Goal: Check status: Check status

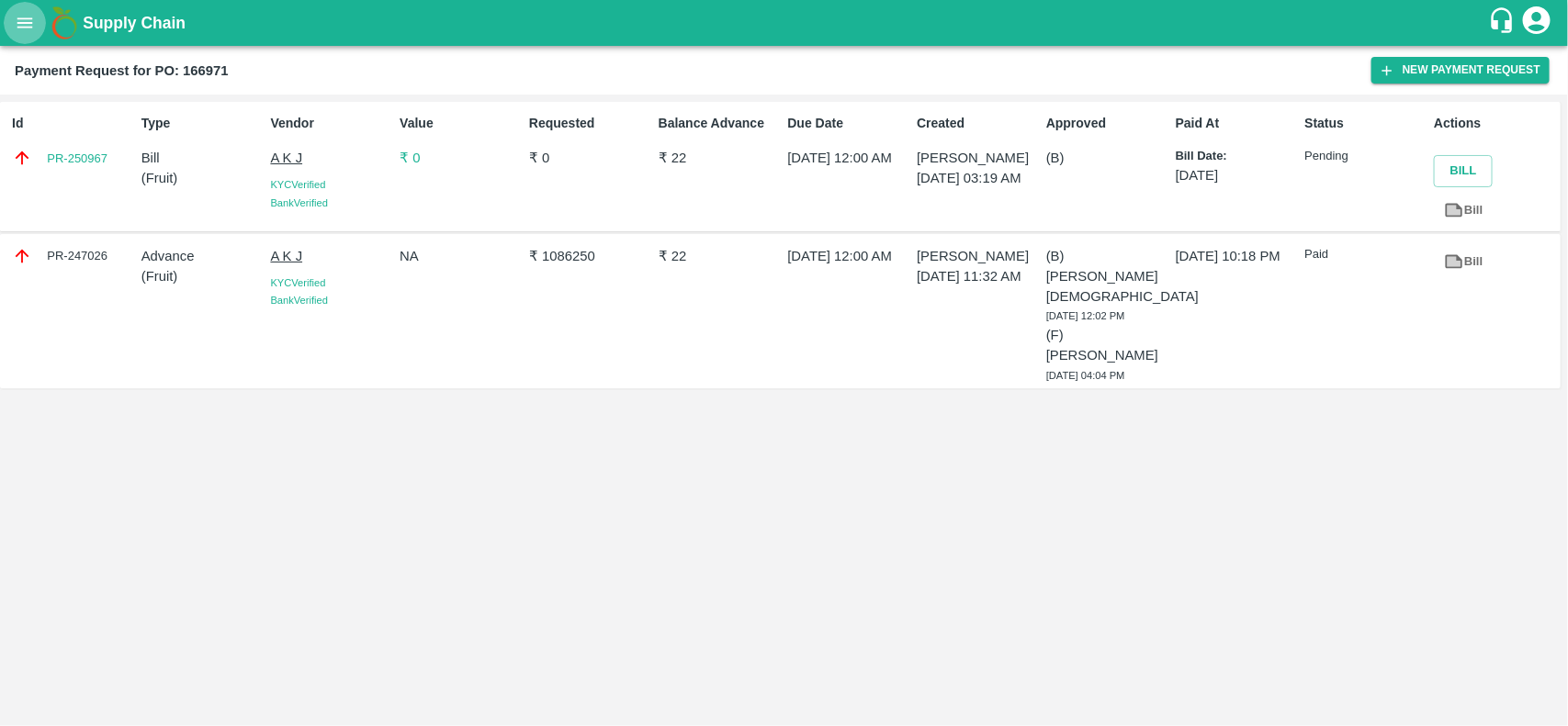
click at [15, 25] on icon "open drawer" at bounding box center [25, 23] width 20 height 20
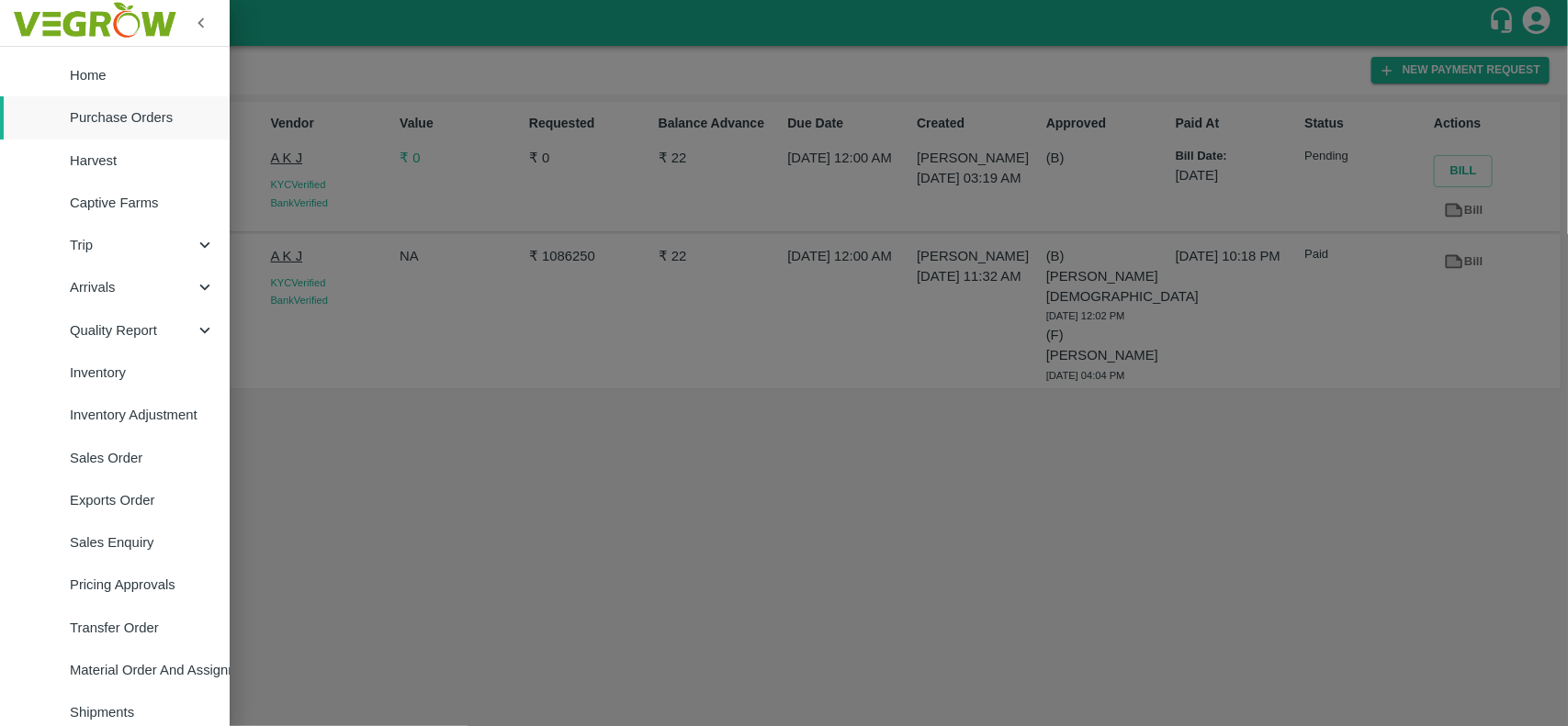
scroll to position [318, 0]
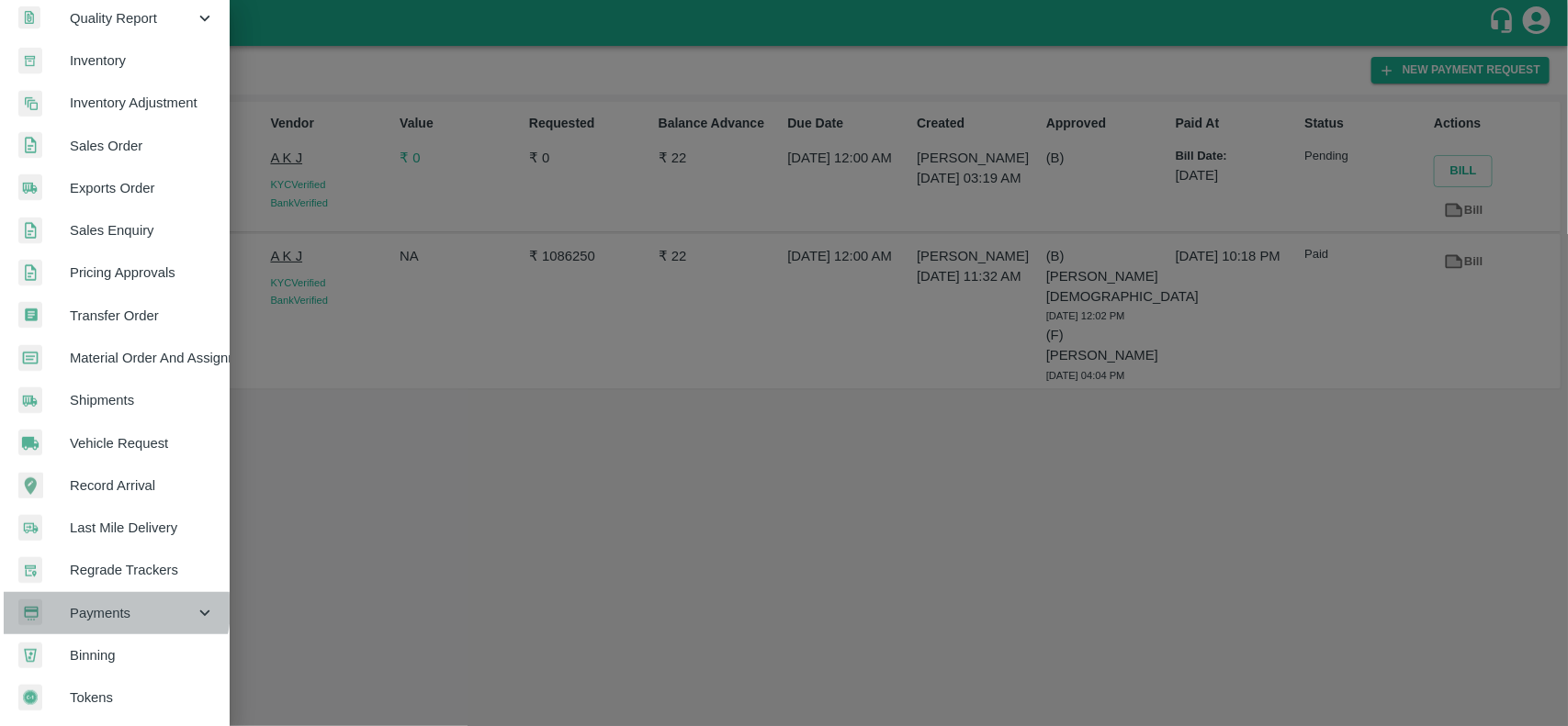
click at [103, 603] on span "Payments" at bounding box center [132, 613] width 125 height 20
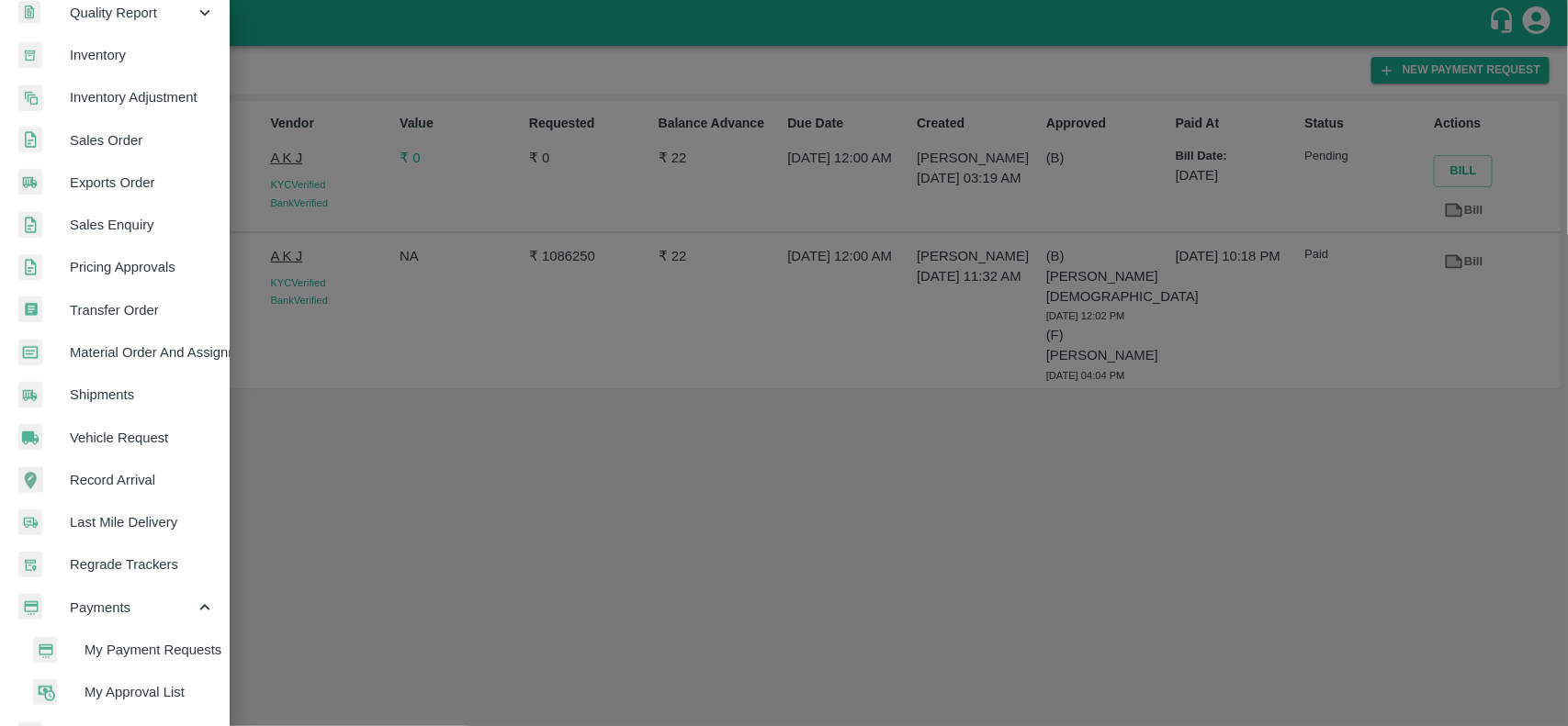
click at [118, 640] on span "My Payment Requests" at bounding box center [150, 650] width 130 height 20
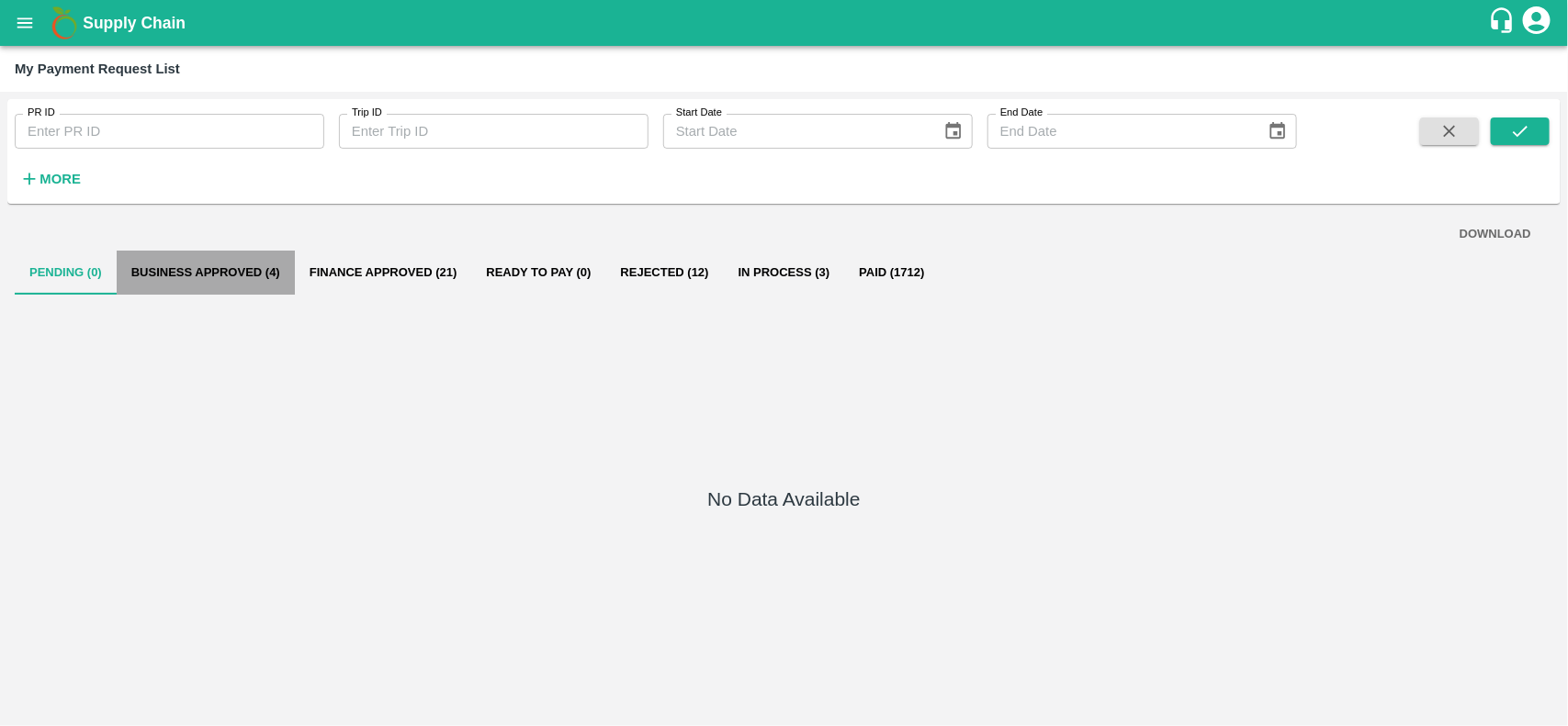
click at [208, 276] on button "Business Approved (4)" at bounding box center [206, 272] width 178 height 44
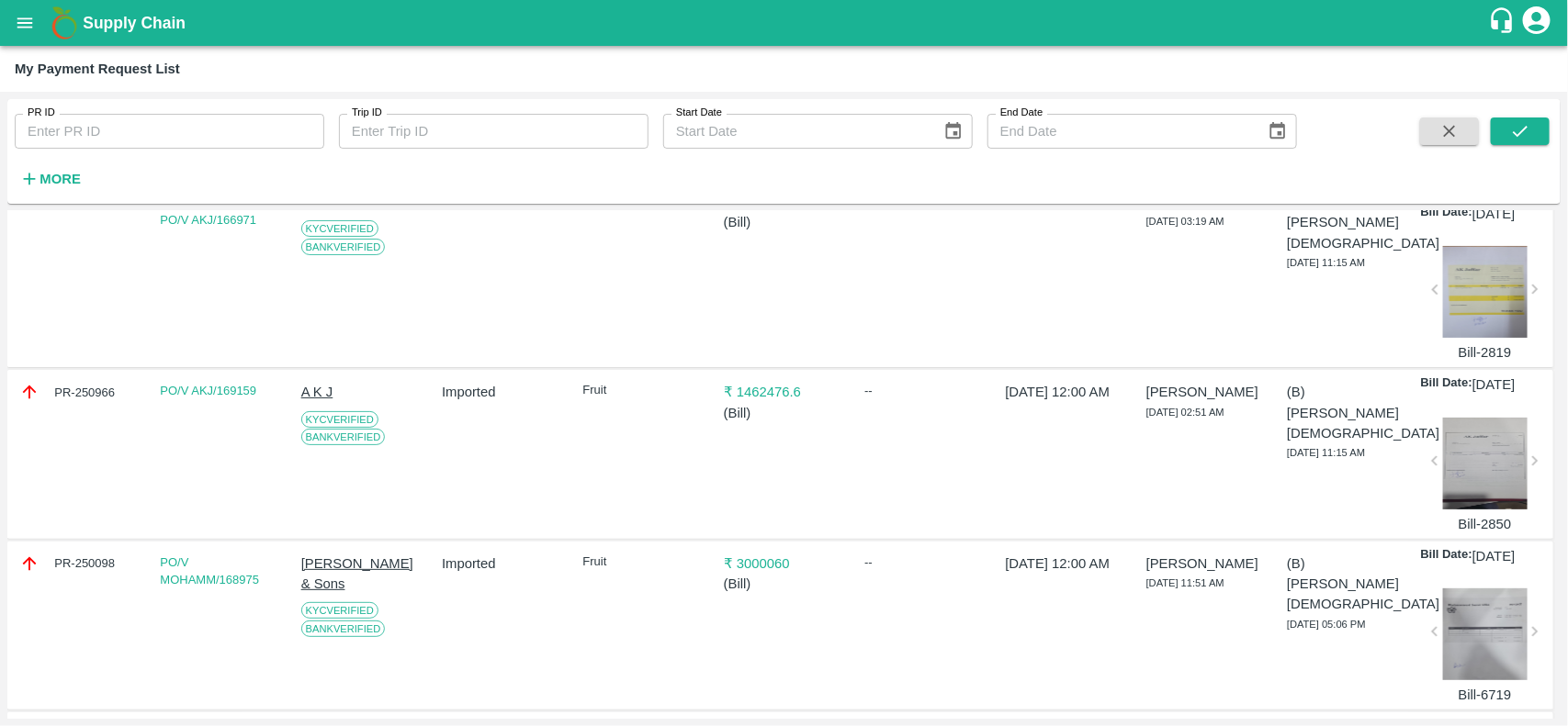
scroll to position [150, 0]
click at [53, 401] on div "PR-250966" at bounding box center [79, 390] width 121 height 20
copy div "PR-250966"
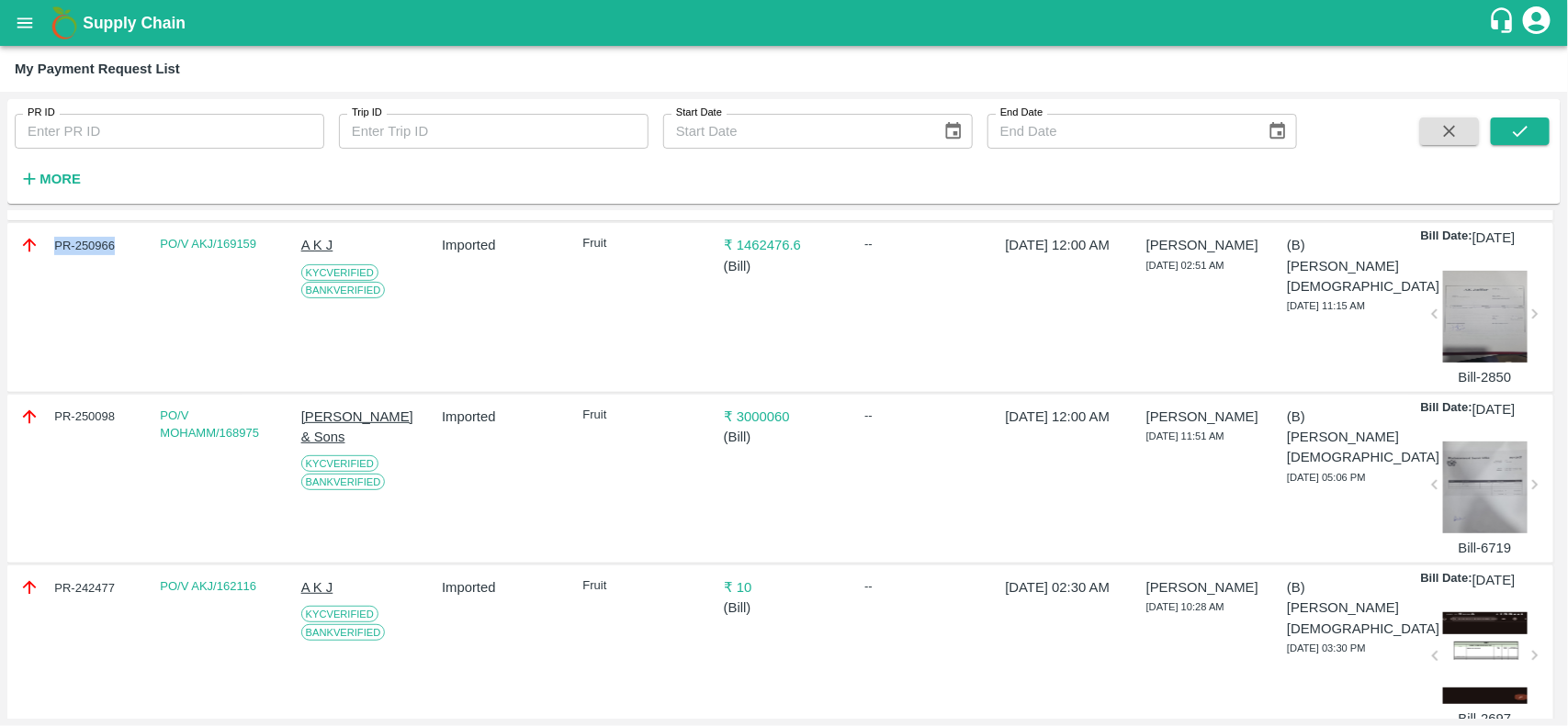
scroll to position [413, 0]
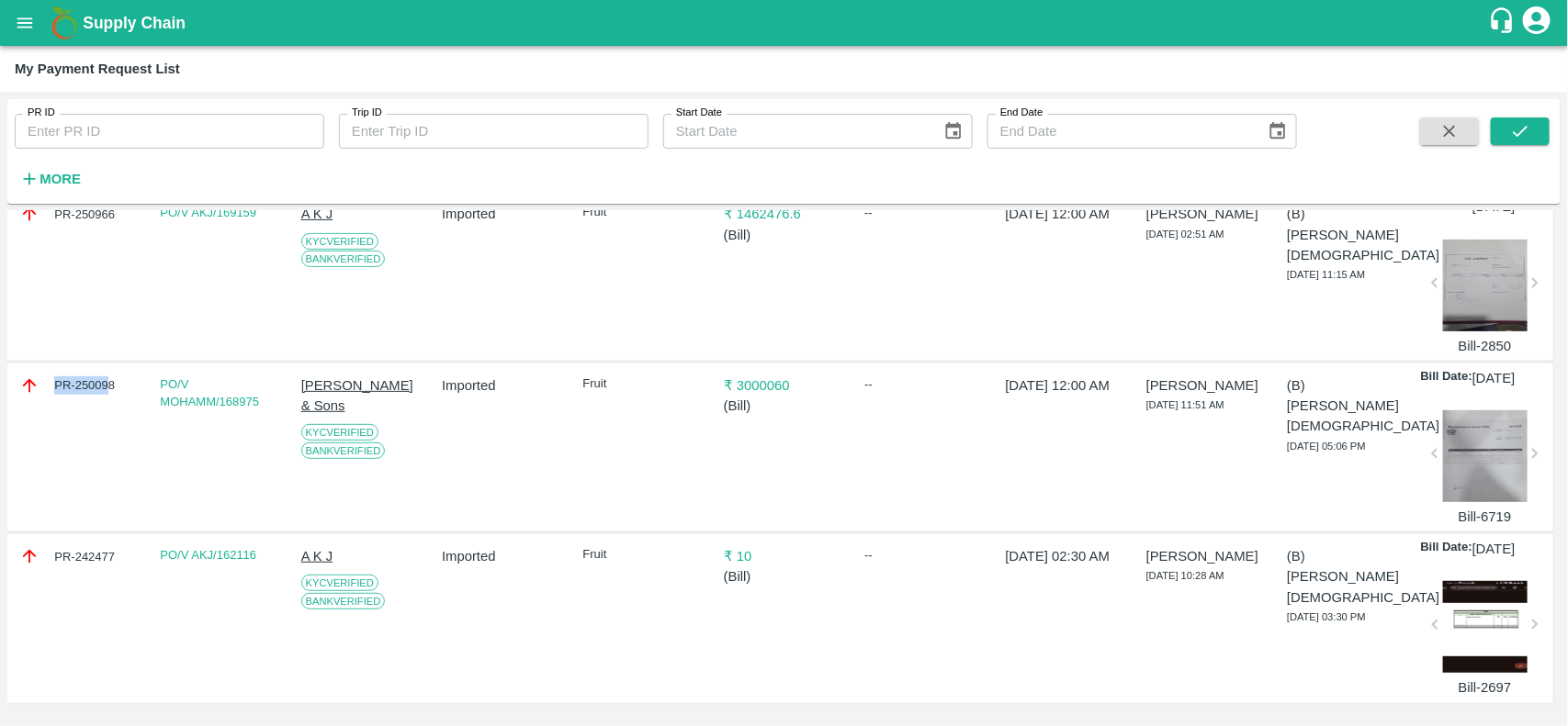
drag, startPoint x: 53, startPoint y: 337, endPoint x: 111, endPoint y: 342, distance: 58.2
click at [111, 375] on div "PR-250098" at bounding box center [79, 385] width 121 height 20
copy div "PR-250098"
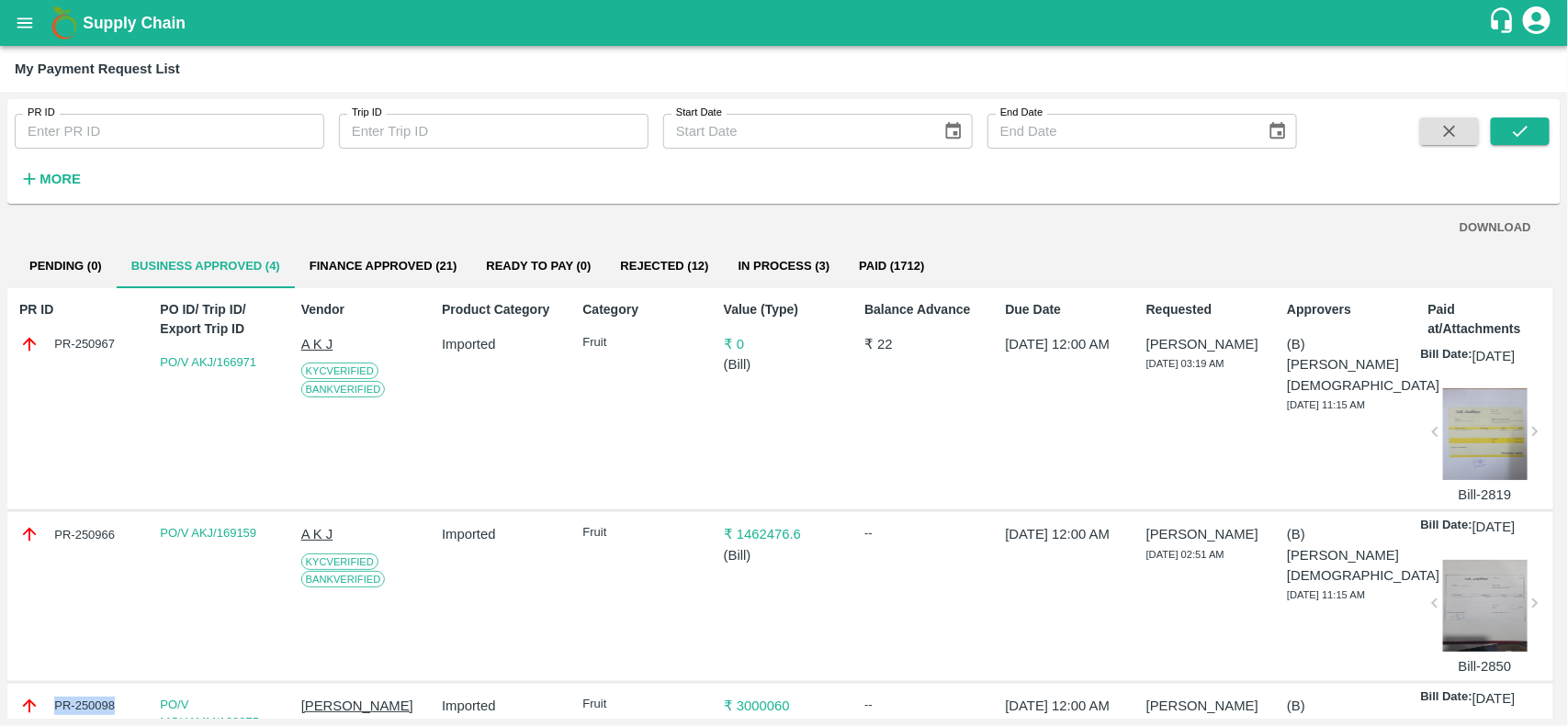
scroll to position [0, 0]
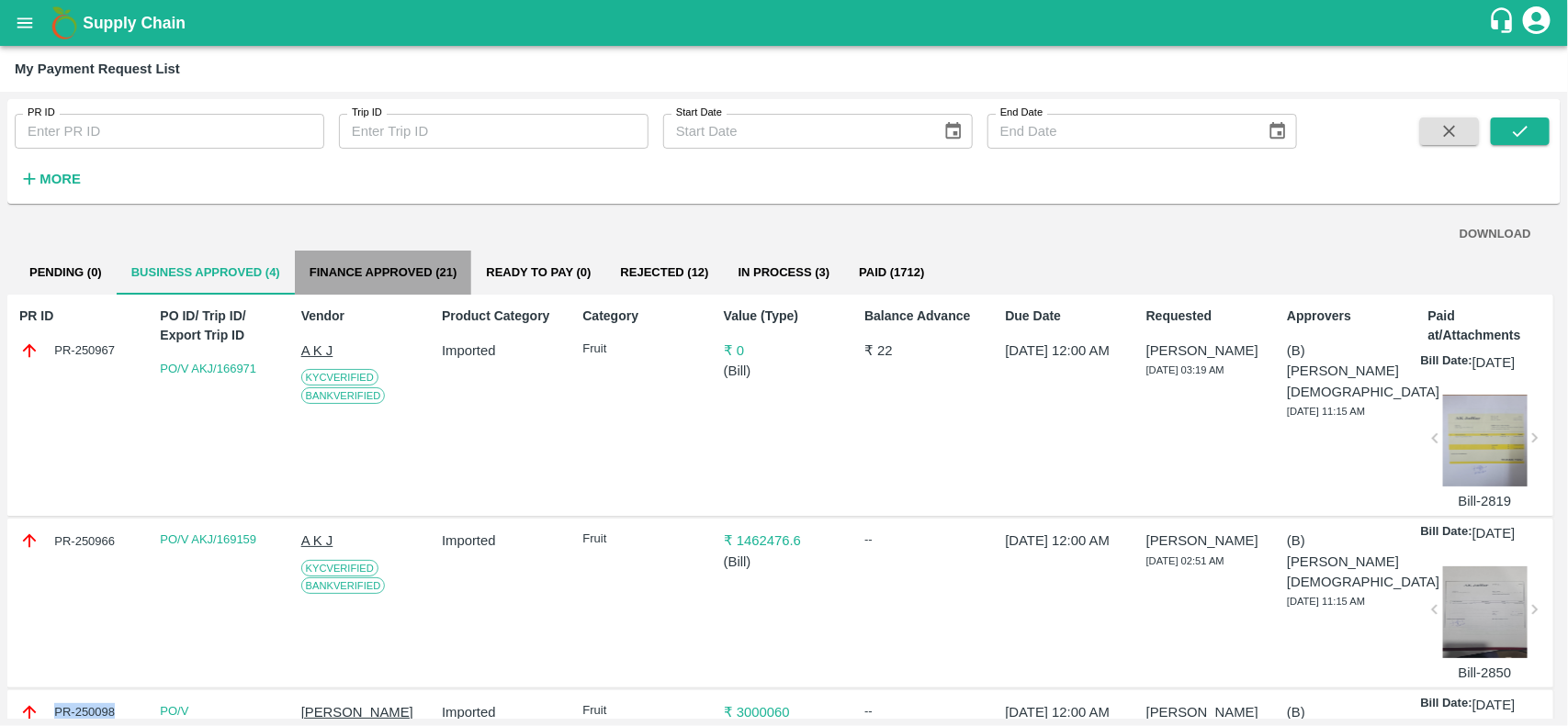
click at [409, 272] on button "Finance Approved (21)" at bounding box center [384, 272] width 177 height 44
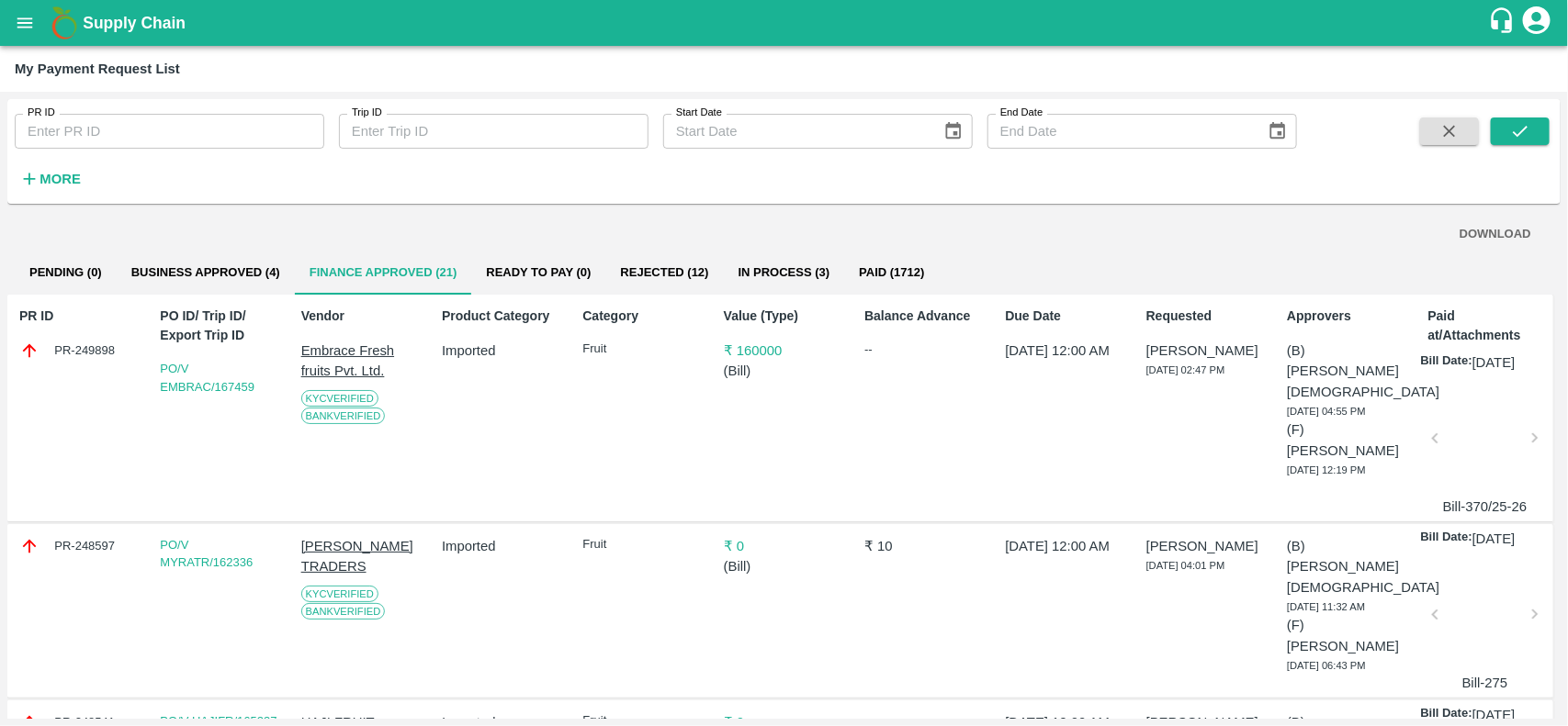
click at [80, 358] on div "PR-249898" at bounding box center [79, 350] width 121 height 20
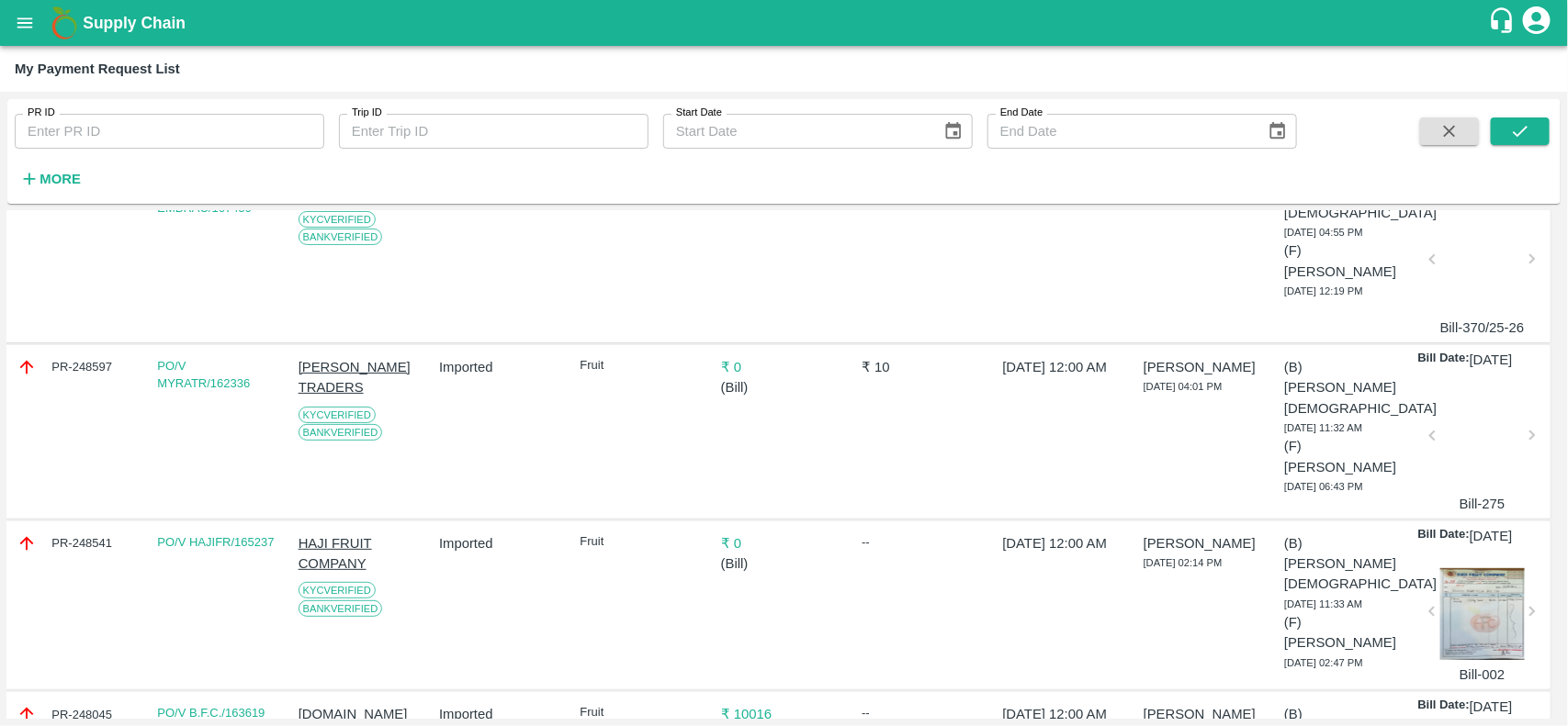
scroll to position [0, 3]
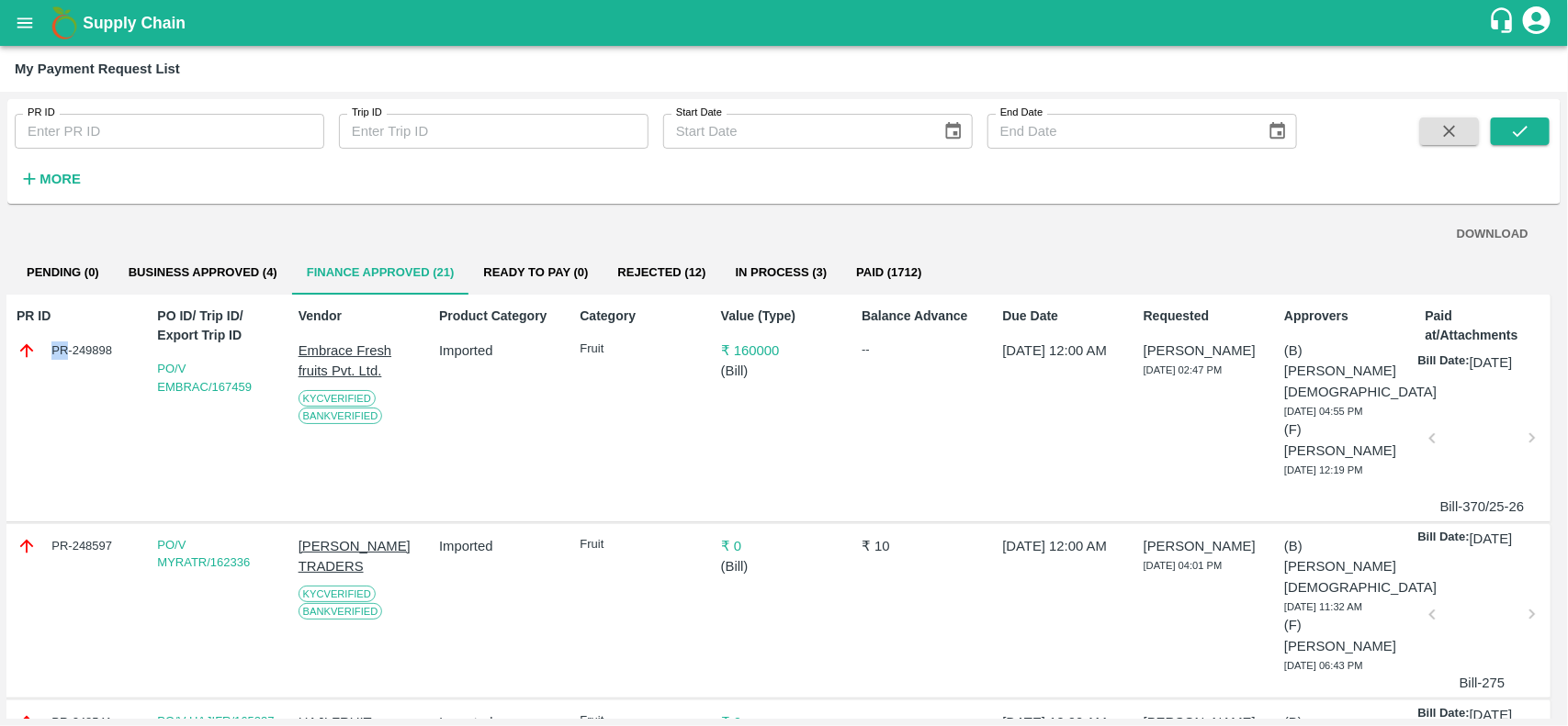
click at [52, 469] on div "PR ID PR-249898" at bounding box center [73, 407] width 127 height 218
click at [80, 337] on div "PR ID PR-249898" at bounding box center [73, 407] width 127 height 218
copy div "PR-249898"
